Goal: Task Accomplishment & Management: Manage account settings

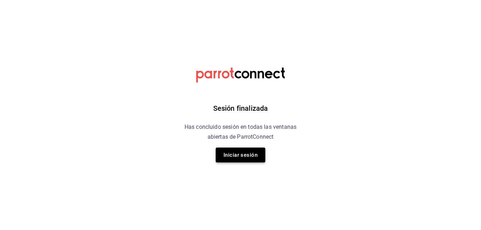
click at [233, 153] on button "Iniciar sesión" at bounding box center [241, 155] width 50 height 15
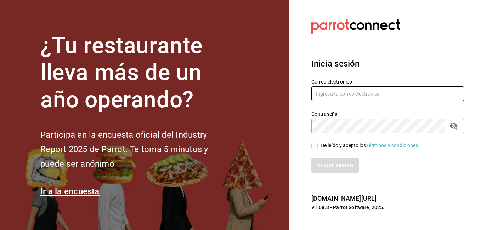
type input "josafat.perez@grupocosteno.com"
click at [311, 146] on div "He leído y acepto los Términos y condiciones." at bounding box center [383, 142] width 161 height 16
click at [314, 147] on input "He leído y acepto los Términos y condiciones." at bounding box center [314, 146] width 6 height 6
checkbox input "true"
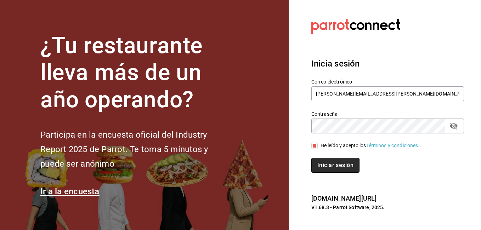
click at [324, 161] on button "Iniciar sesión" at bounding box center [335, 165] width 48 height 15
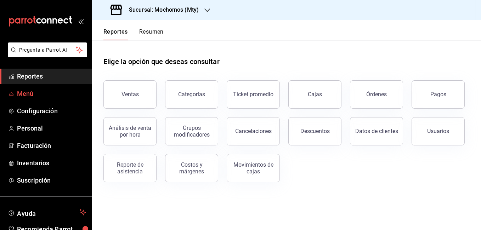
click at [38, 88] on link "Menú" at bounding box center [46, 93] width 92 height 15
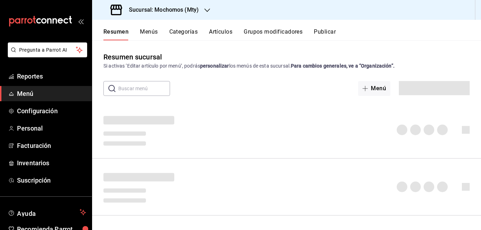
click at [227, 35] on button "Artículos" at bounding box center [220, 34] width 23 height 12
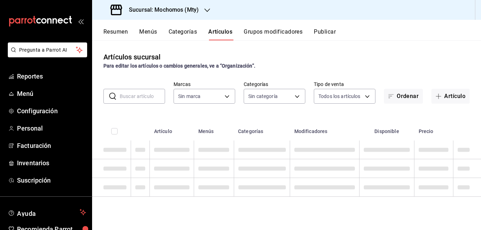
type input "b352ad34-a903-4246-b8b1-197398375429"
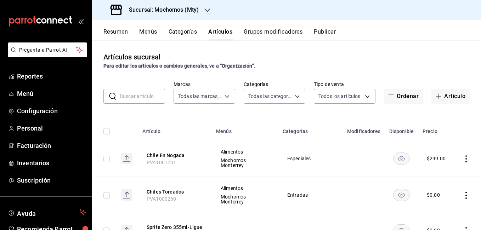
type input "ca062f0f-28a6-4a2e-835a-bf626b46f614,ff02f0f8-cf27-4ea8-b513-1d5c0356e4fc,aaf97…"
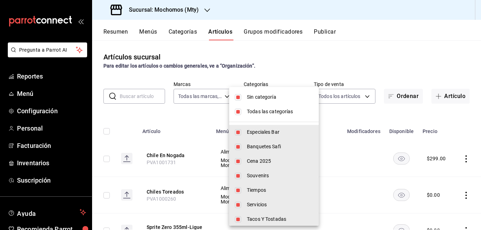
click at [286, 95] on body "Pregunta a Parrot AI Reportes Menú Configuración Personal Facturación Inventari…" at bounding box center [240, 115] width 481 height 230
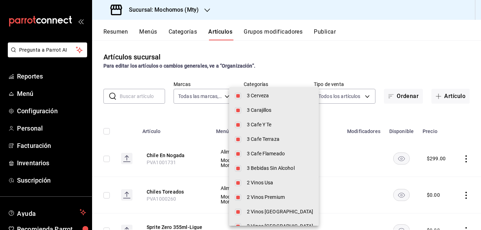
scroll to position [962, 0]
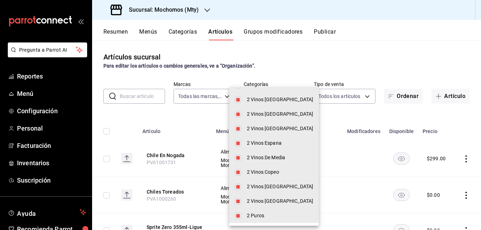
click at [389, 62] on div at bounding box center [240, 115] width 481 height 230
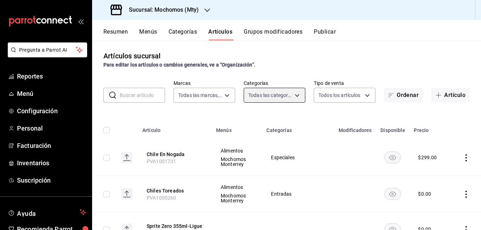
scroll to position [0, 0]
